Goal: Information Seeking & Learning: Learn about a topic

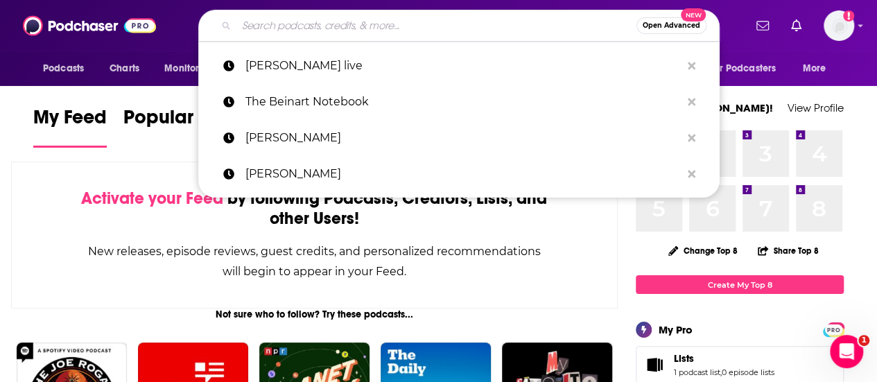
click at [270, 16] on input "Search podcasts, credits, & more..." at bounding box center [436, 26] width 400 height 22
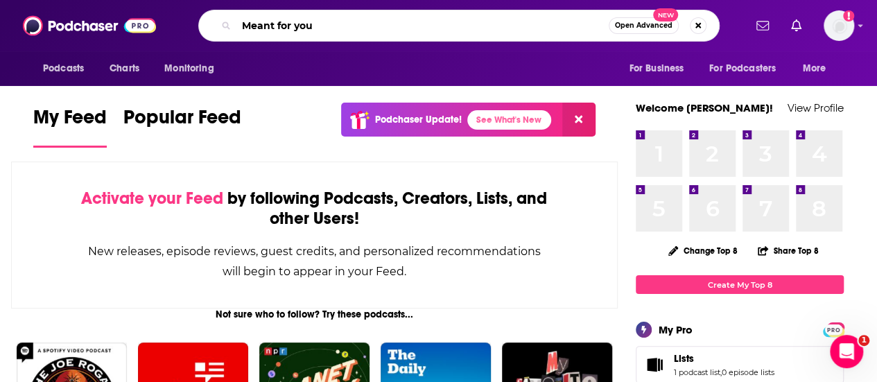
type input "Meant for you"
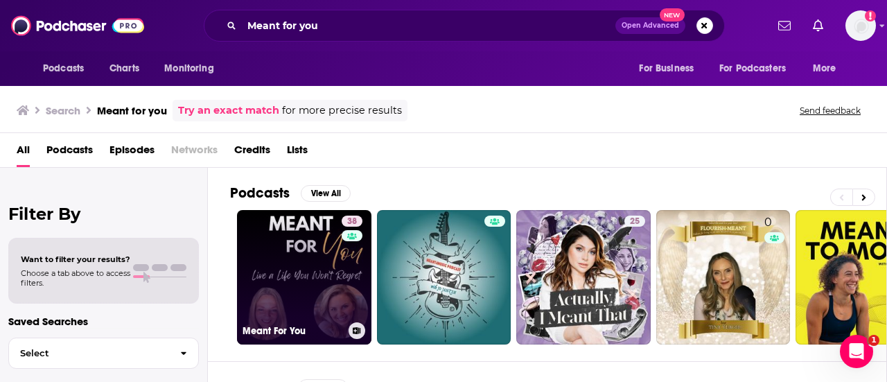
click at [328, 278] on link "38 Meant For You" at bounding box center [304, 277] width 135 height 135
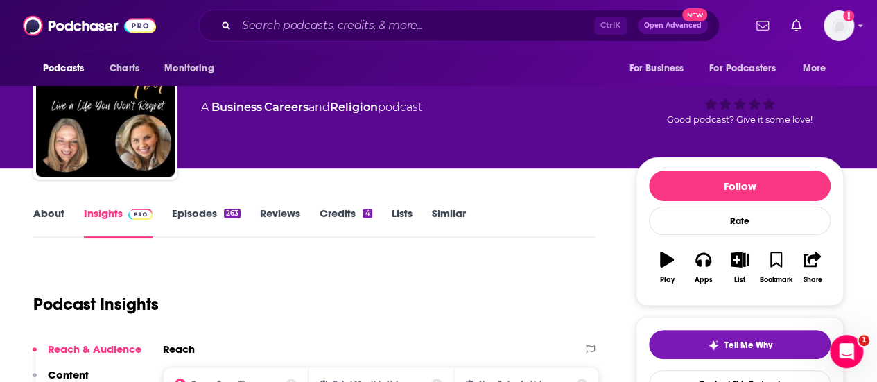
scroll to position [67, 0]
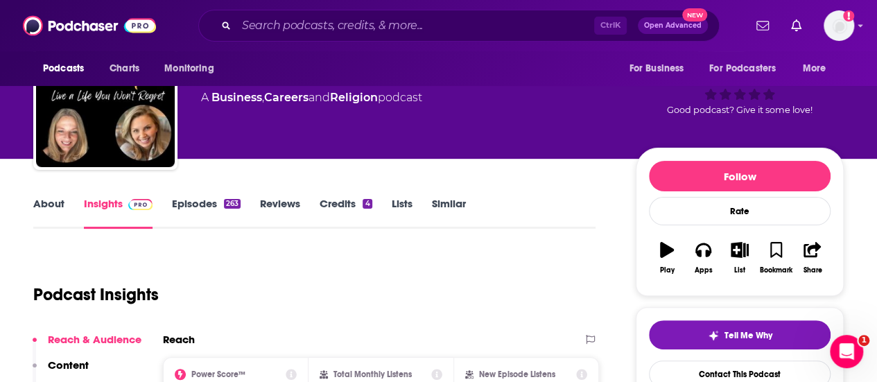
click at [198, 201] on link "Episodes 263" at bounding box center [206, 213] width 69 height 32
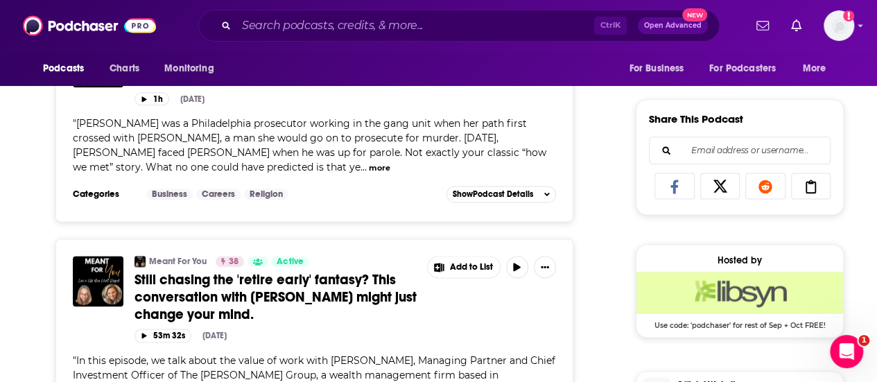
scroll to position [775, 0]
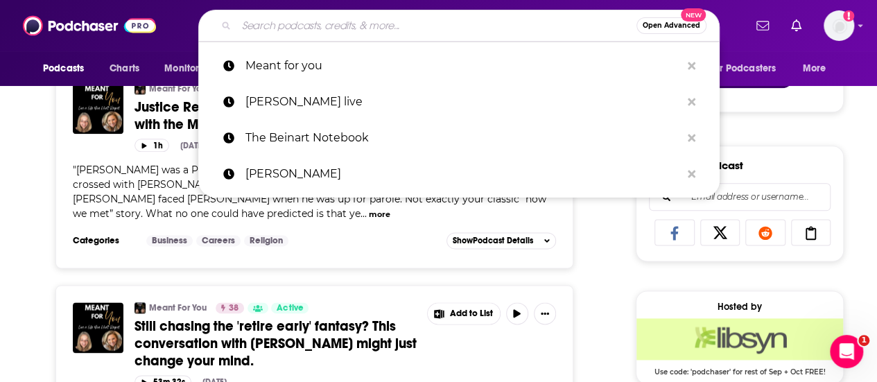
click at [282, 22] on input "Search podcasts, credits, & more..." at bounding box center [436, 26] width 400 height 22
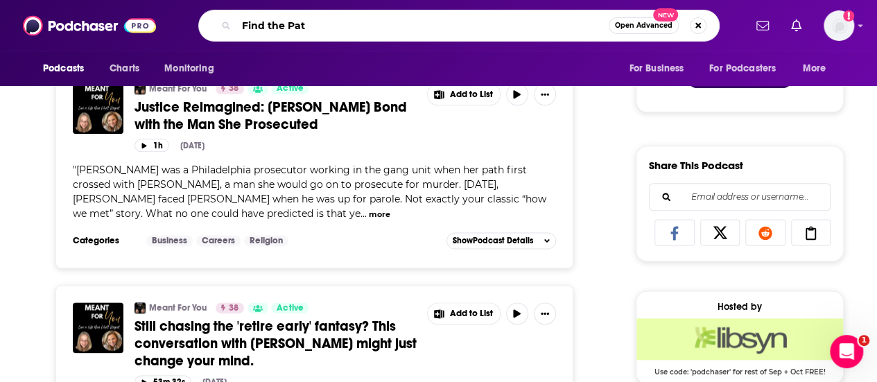
type input "Find the Path"
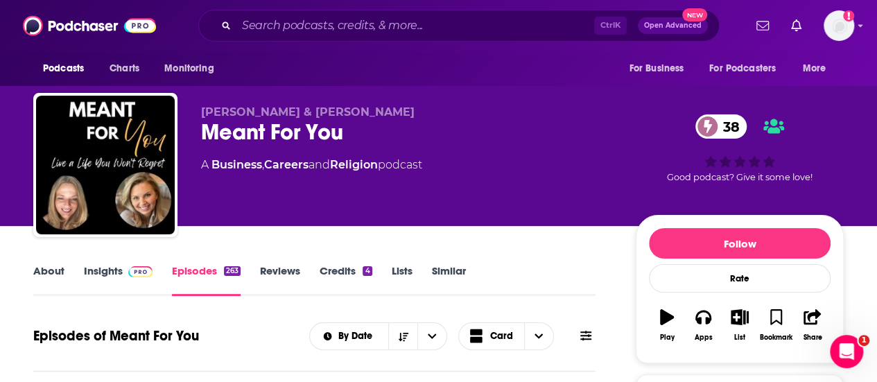
click at [229, 110] on span "[PERSON_NAME] & [PERSON_NAME]" at bounding box center [308, 111] width 214 height 13
click at [103, 268] on link "Insights" at bounding box center [118, 280] width 69 height 32
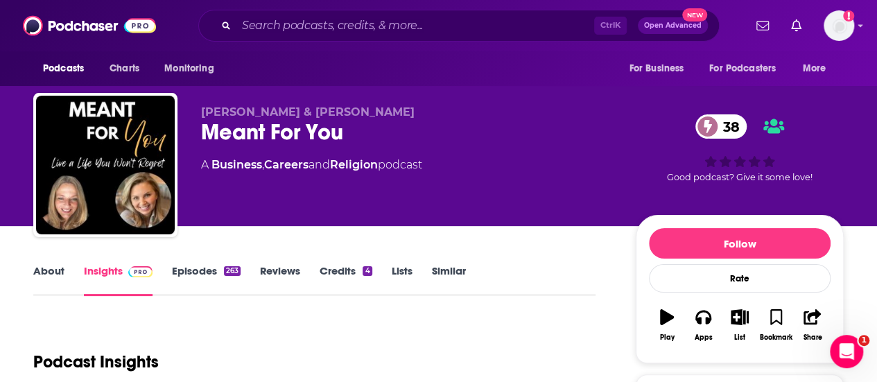
click at [55, 273] on link "About" at bounding box center [48, 280] width 31 height 32
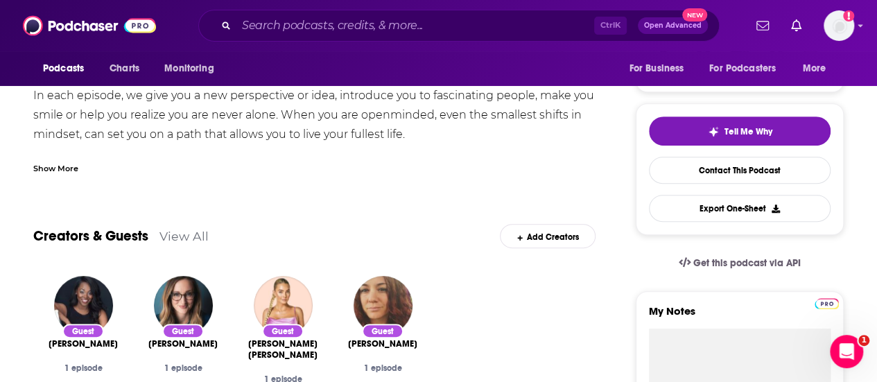
scroll to position [342, 0]
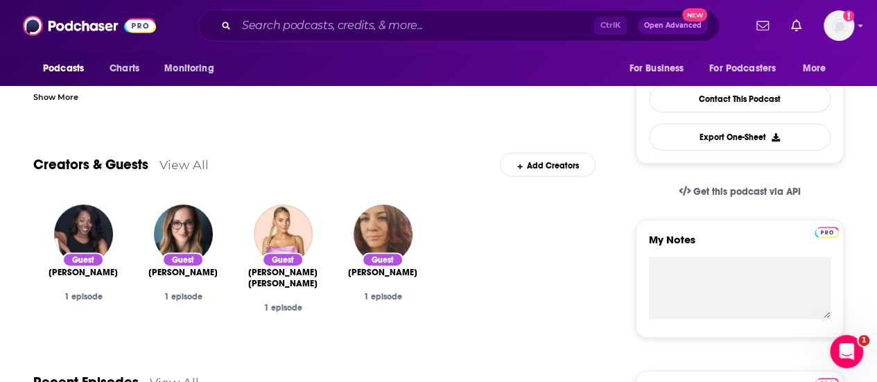
click at [196, 164] on link "View All" at bounding box center [183, 164] width 49 height 15
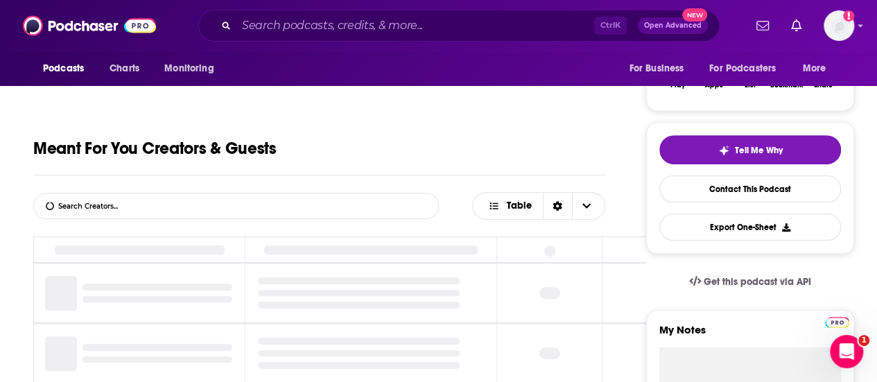
scroll to position [262, 0]
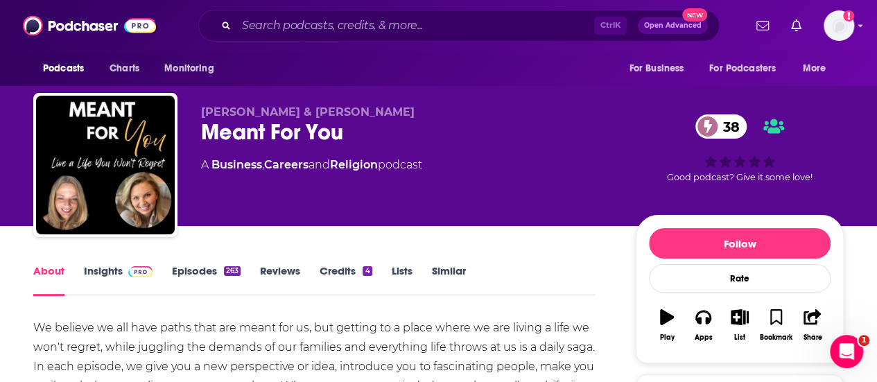
click at [98, 273] on link "Insights" at bounding box center [118, 280] width 69 height 32
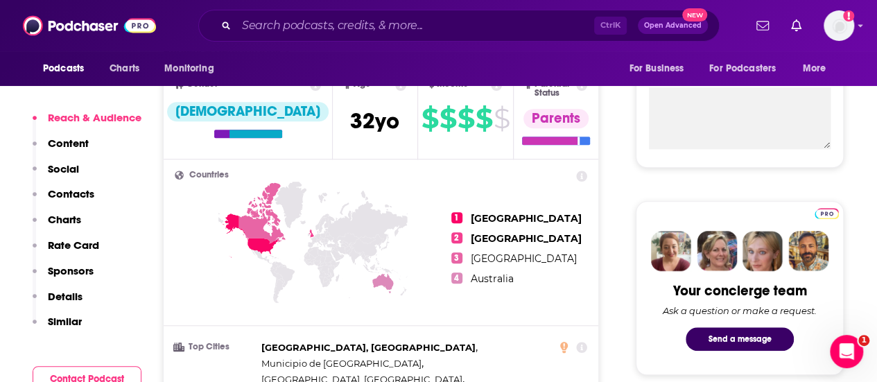
scroll to position [503, 0]
